Goal: Complete application form

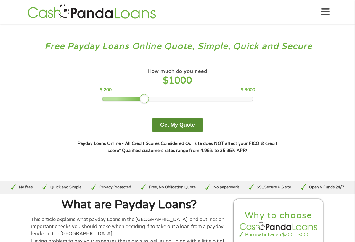
click at [177, 128] on button "Get My Quote" at bounding box center [177, 125] width 52 height 14
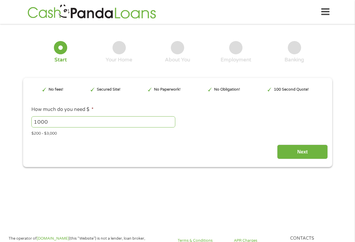
type input "Cj0KCQjw5JXFBhCrARIsAL1ckPu0ei-7bPycsAwtcQ4uQOcNVSrLUfpZyMPCNSie-X_lf0oewdno3K0…"
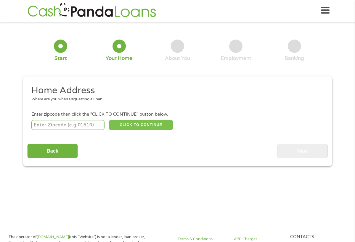
scroll to position [2, 2]
click at [88, 126] on input "number" at bounding box center [67, 125] width 73 height 10
type input "75165"
click at [150, 124] on button "CLICK TO CONTINUE" at bounding box center [141, 125] width 64 height 10
type input "75165"
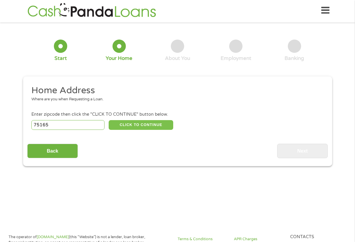
type input "Waxahachie"
select select "[US_STATE]"
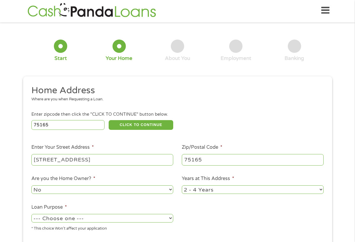
type input "[STREET_ADDRESS]"
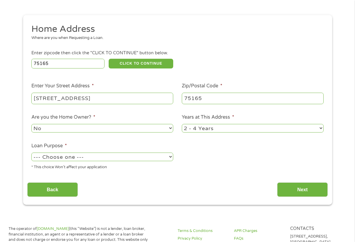
scroll to position [73, 0]
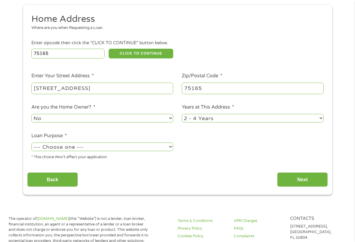
select select "carloan"
click at [283, 182] on input "Next" at bounding box center [302, 180] width 51 height 14
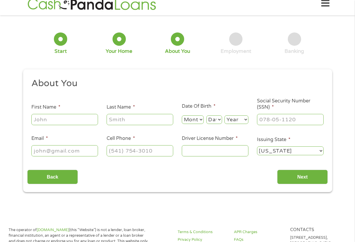
scroll to position [1, 0]
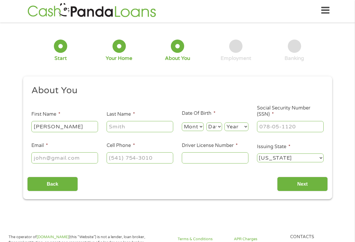
type input "[PERSON_NAME]"
select select "5"
select select "21"
select select "1997"
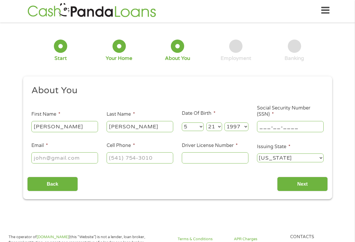
click at [264, 125] on input "___-__-____" at bounding box center [290, 126] width 67 height 11
type input "323-94-2405"
type input "[EMAIL_ADDRESS][DOMAIN_NAME]"
type input "[PHONE_NUMBER]"
click at [191, 161] on input "Driver License Number *" at bounding box center [215, 158] width 67 height 11
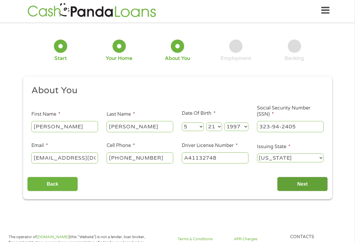
type input "A41132748"
click at [294, 186] on input "Next" at bounding box center [302, 184] width 51 height 14
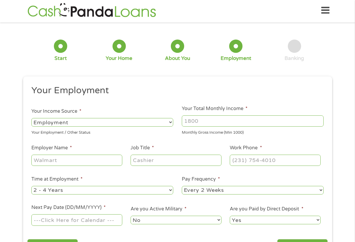
scroll to position [2, 2]
select select "benefits"
type input "Other"
type input "[PHONE_NUMBER]"
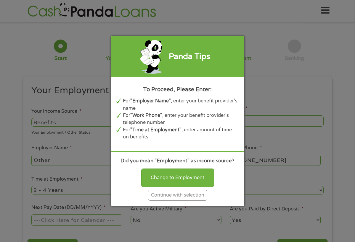
click at [177, 199] on div "Continue with selection" at bounding box center [177, 195] width 59 height 11
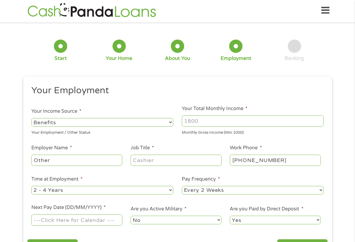
click at [205, 125] on input "Your Total Monthly Income *" at bounding box center [253, 121] width 142 height 11
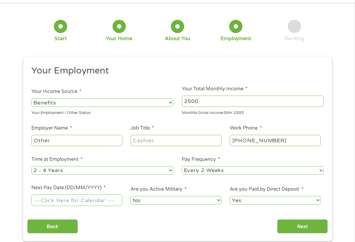
scroll to position [25, 0]
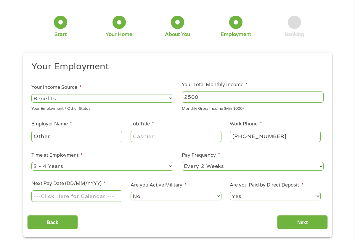
type input "2500"
type input "other"
select select "12months"
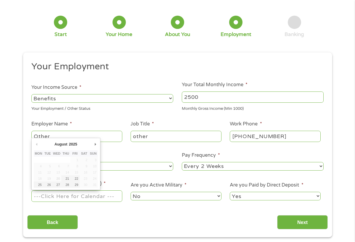
click at [85, 195] on input "Next Pay Date (DD/MM/YYYY) *" at bounding box center [76, 196] width 90 height 11
type input "[DATE]"
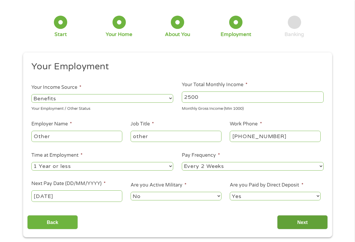
click at [293, 227] on input "Next" at bounding box center [302, 223] width 51 height 14
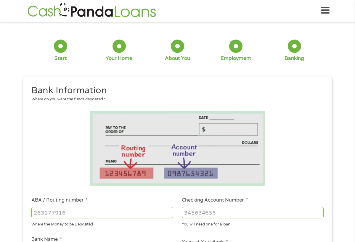
scroll to position [2, 2]
click at [103, 213] on input "ABA / Routing number *" at bounding box center [102, 212] width 142 height 11
type input "031100646"
click at [202, 216] on input "Checking Account Number *" at bounding box center [253, 212] width 142 height 11
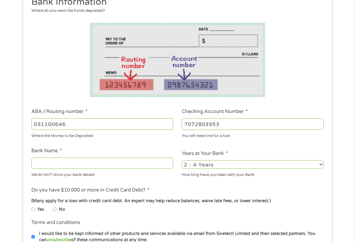
scroll to position [95, 0]
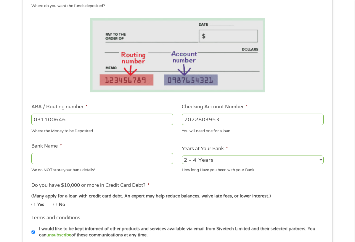
type input "7072803953"
click at [107, 162] on input "Bank Name *" at bounding box center [102, 158] width 142 height 11
type input "Discover"
select select "24months"
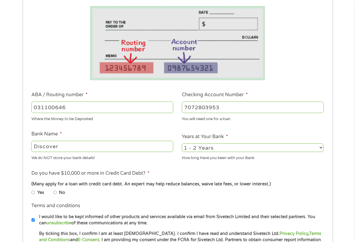
scroll to position [115, 0]
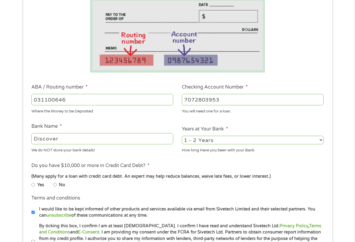
click at [56, 184] on input "No" at bounding box center [55, 185] width 4 height 4
radio input "true"
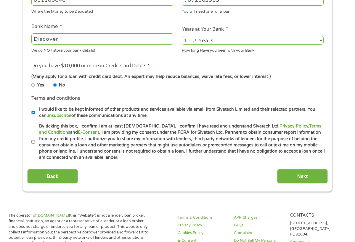
scroll to position [215, 0]
click at [33, 129] on li "By ticking this box, I confirm I am at least [DEMOGRAPHIC_DATA]. I confirm I ha…" at bounding box center [179, 142] width 296 height 38
click at [33, 138] on li "By ticking this box, I confirm I am at least [DEMOGRAPHIC_DATA]. I confirm I ha…" at bounding box center [179, 142] width 296 height 38
click at [33, 139] on li "By ticking this box, I confirm I am at least [DEMOGRAPHIC_DATA]. I confirm I ha…" at bounding box center [179, 142] width 296 height 38
click at [34, 141] on input "By ticking this box, I confirm I am at least [DEMOGRAPHIC_DATA]. I confirm I ha…" at bounding box center [33, 142] width 4 height 4
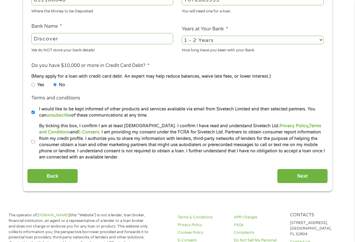
checkbox input "true"
click at [33, 111] on input "I would like to be kept informed of other products and services available via e…" at bounding box center [33, 113] width 4 height 4
checkbox input "false"
click at [296, 171] on input "Next" at bounding box center [302, 176] width 51 height 14
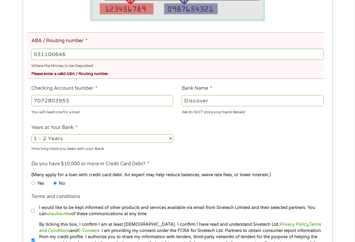
scroll to position [190, 0]
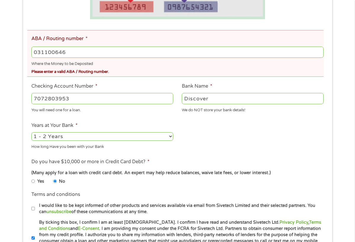
click at [164, 54] on input "031100646" at bounding box center [177, 52] width 292 height 11
type input "031100649"
type input "DISCOVER BANK"
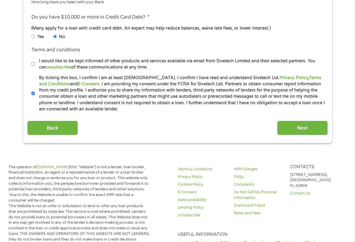
scroll to position [346, 0]
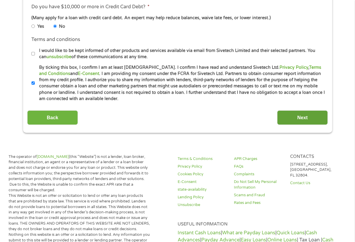
type input "031100649"
click at [290, 111] on input "Next" at bounding box center [302, 118] width 51 height 14
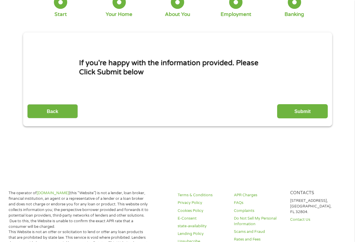
scroll to position [1, 0]
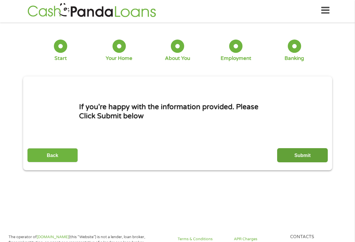
click at [297, 162] on input "Submit" at bounding box center [302, 155] width 51 height 14
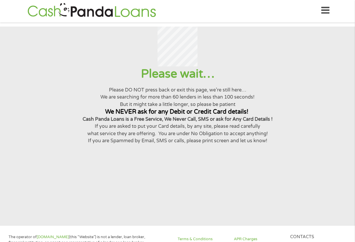
scroll to position [0, 0]
